Goal: Information Seeking & Learning: Learn about a topic

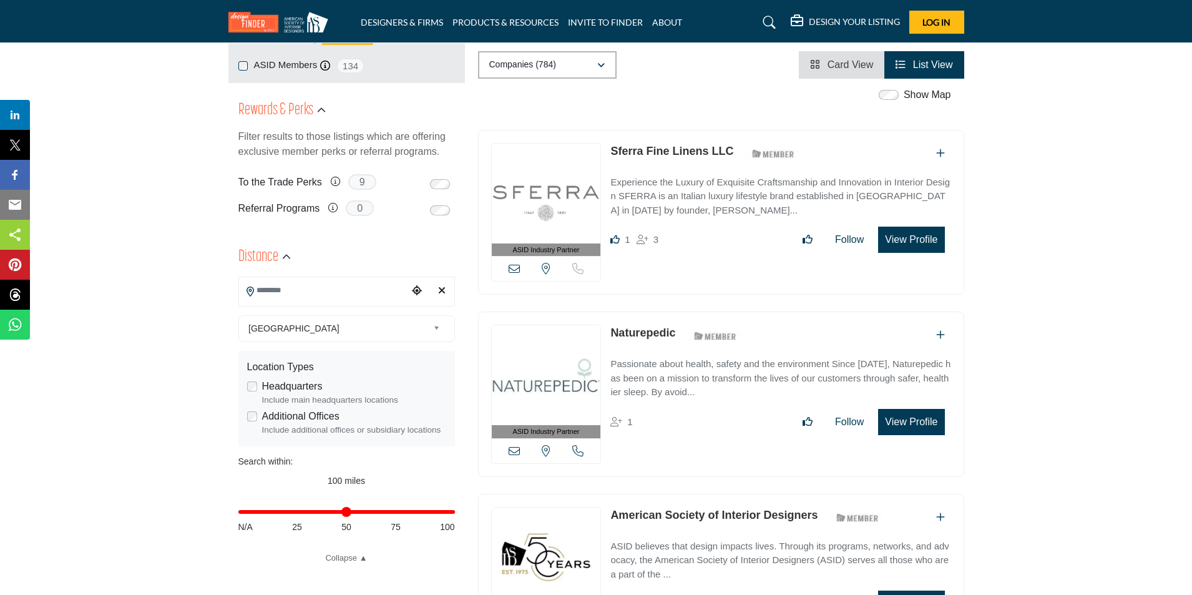
scroll to position [250, 0]
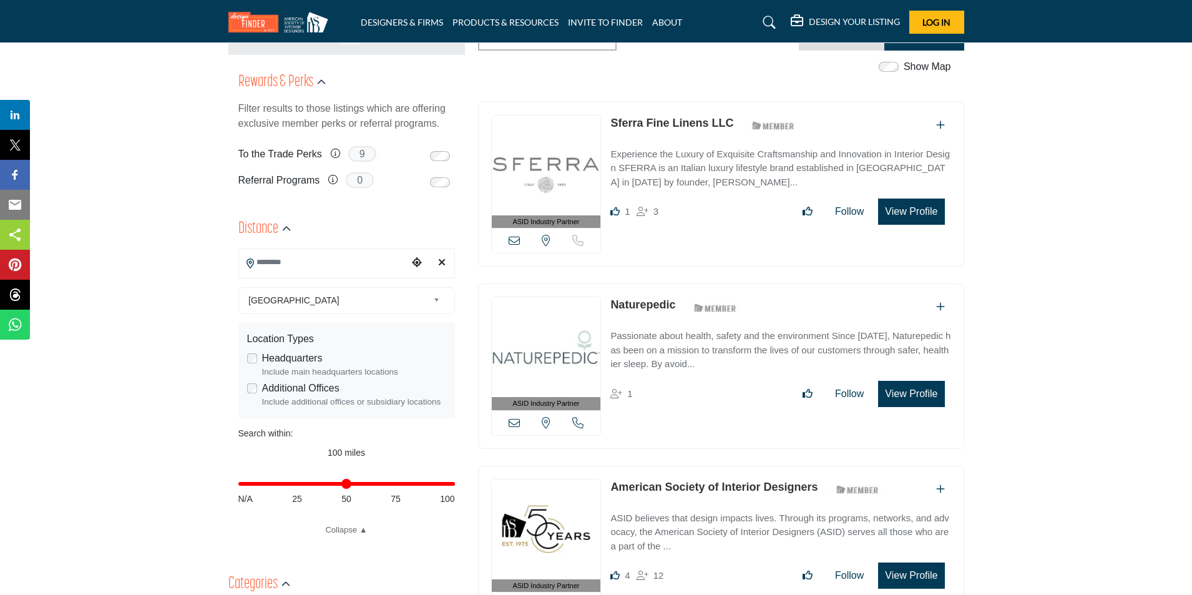
drag, startPoint x: 169, startPoint y: 253, endPoint x: 187, endPoint y: 240, distance: 21.8
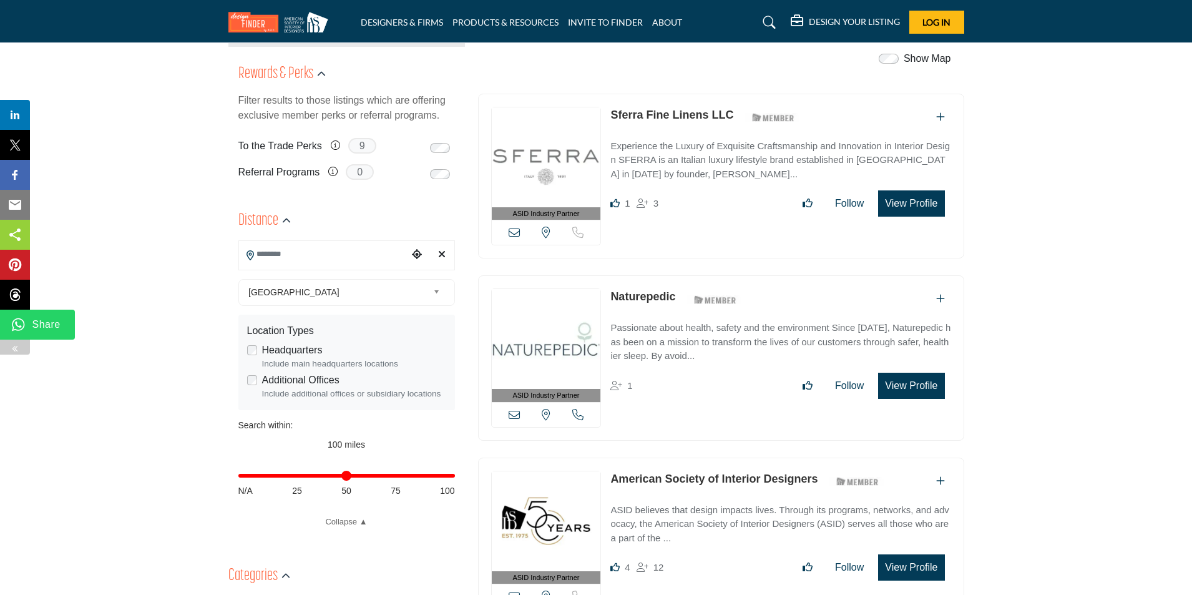
scroll to position [312, 0]
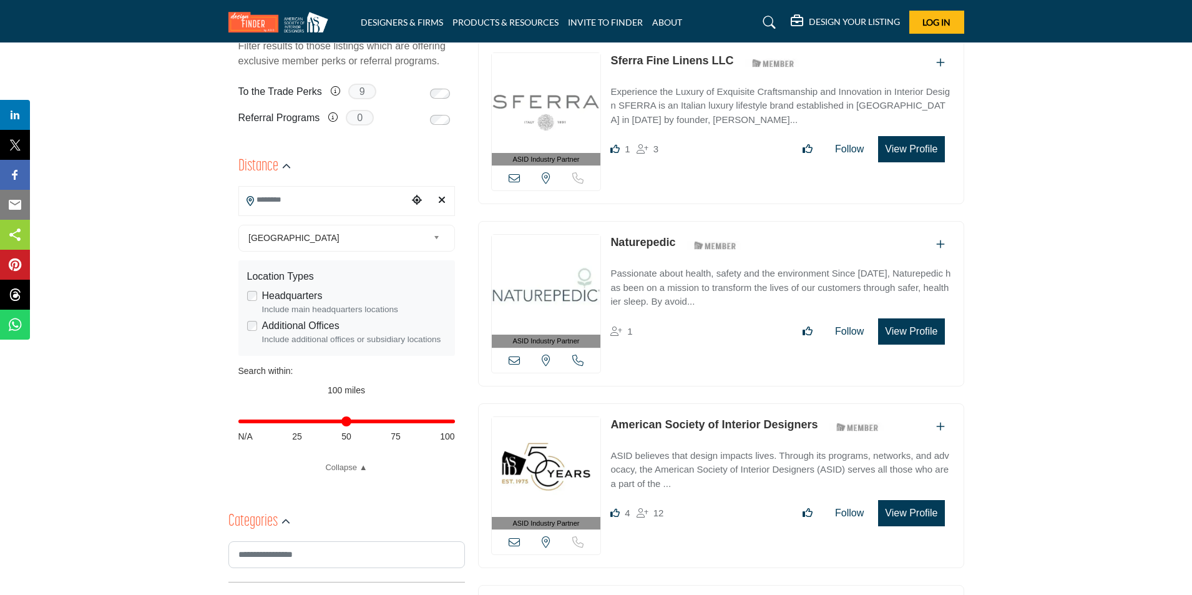
click at [278, 524] on div "Categories" at bounding box center [259, 521] width 62 height 22
click at [287, 517] on button "button" at bounding box center [285, 521] width 9 height 13
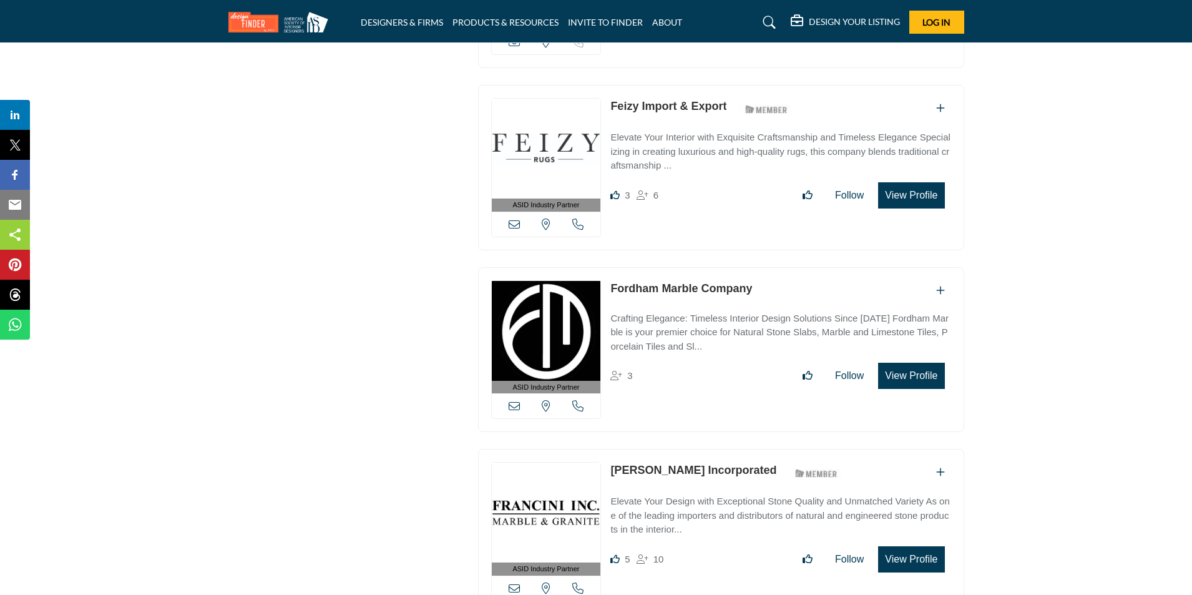
scroll to position [1248, 0]
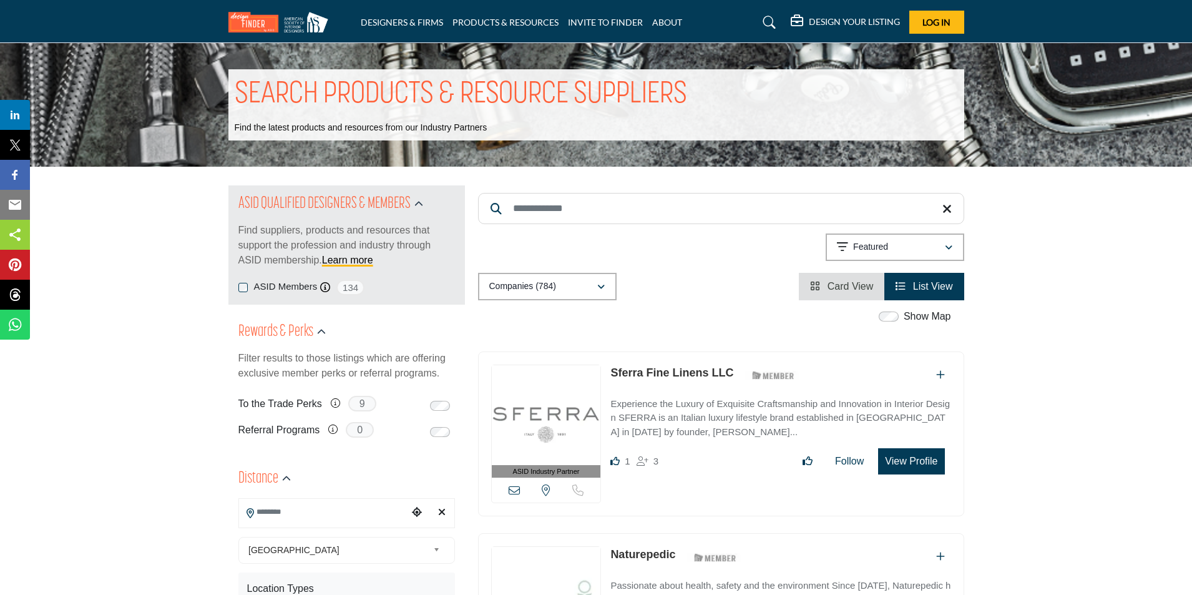
drag, startPoint x: 419, startPoint y: 424, endPoint x: 412, endPoint y: 427, distance: 8.4
drag, startPoint x: 412, startPoint y: 427, endPoint x: 218, endPoint y: 401, distance: 195.3
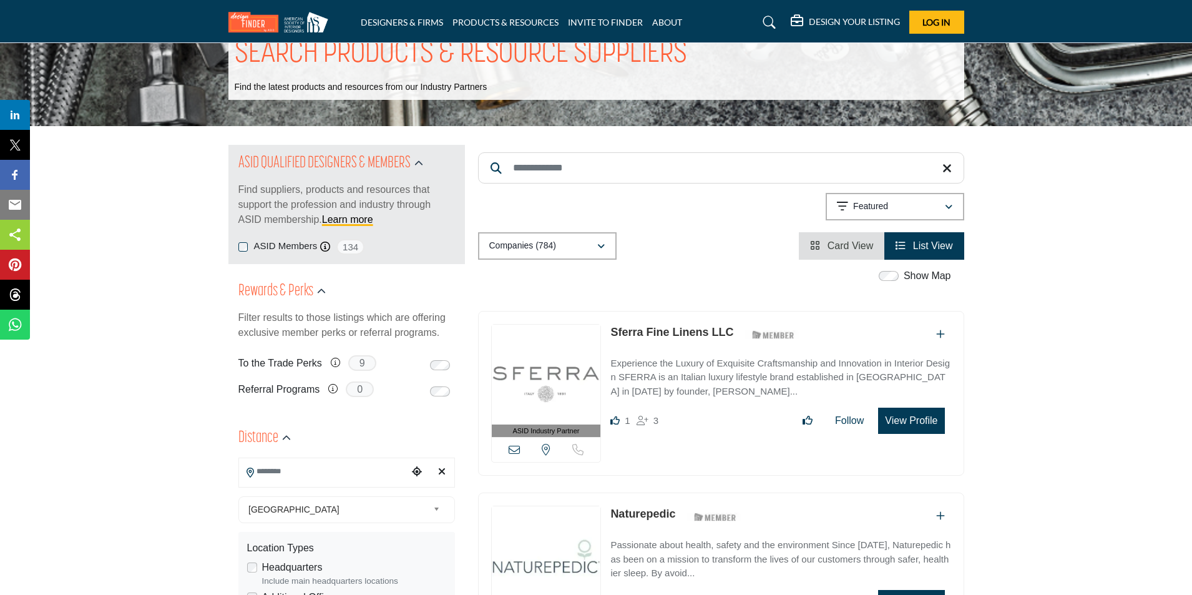
scroll to position [62, 0]
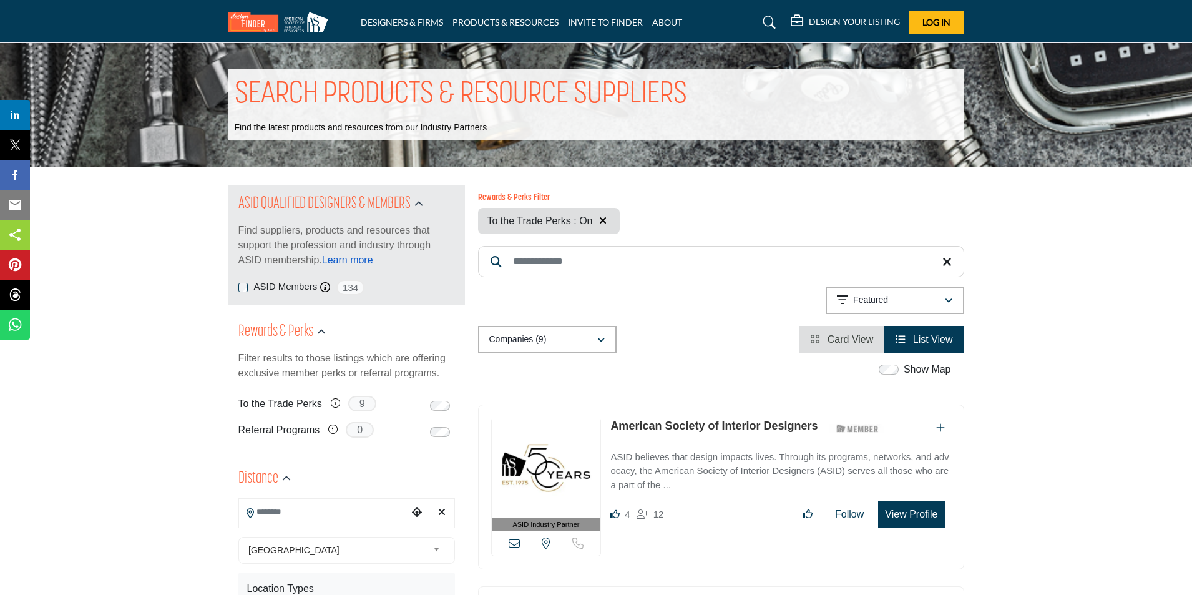
click at [358, 263] on link "Learn more" at bounding box center [347, 260] width 51 height 11
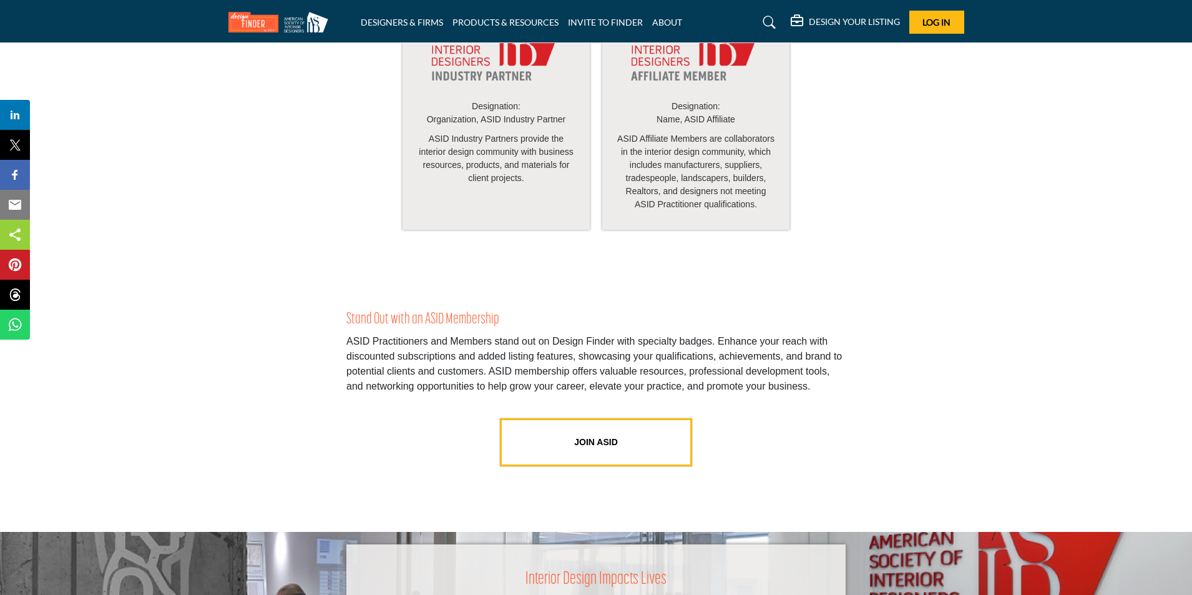
scroll to position [2246, 0]
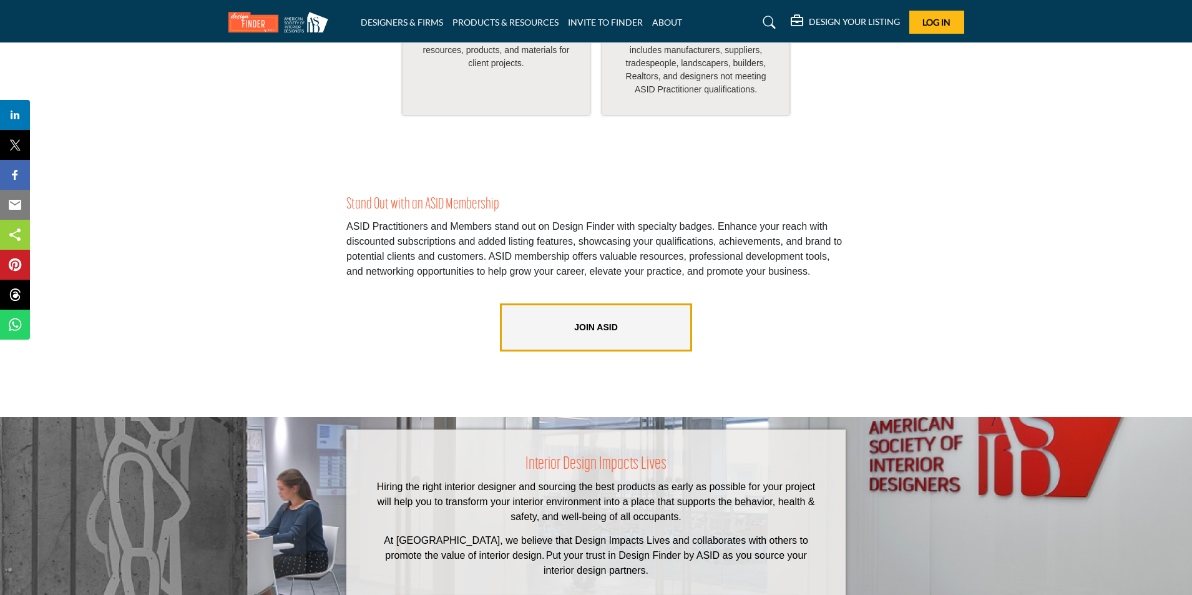
click at [595, 339] on link "JOIN ASID" at bounding box center [596, 327] width 192 height 48
